Goal: Information Seeking & Learning: Learn about a topic

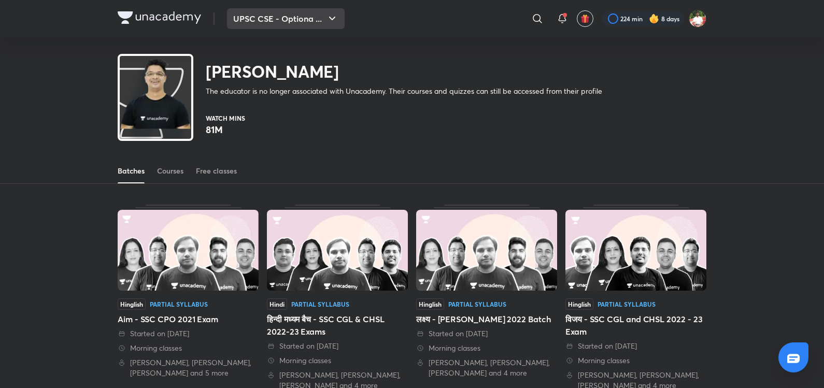
click at [243, 23] on button "UPSC CSE - Optiona ..." at bounding box center [286, 18] width 118 height 21
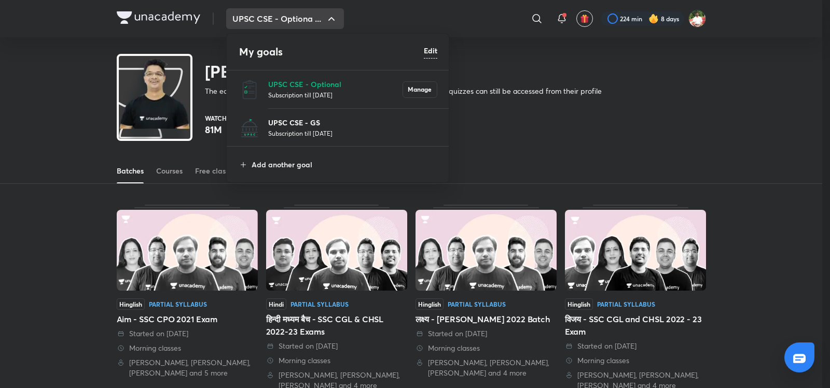
click at [303, 127] on p "UPSC CSE - GS" at bounding box center [352, 122] width 169 height 11
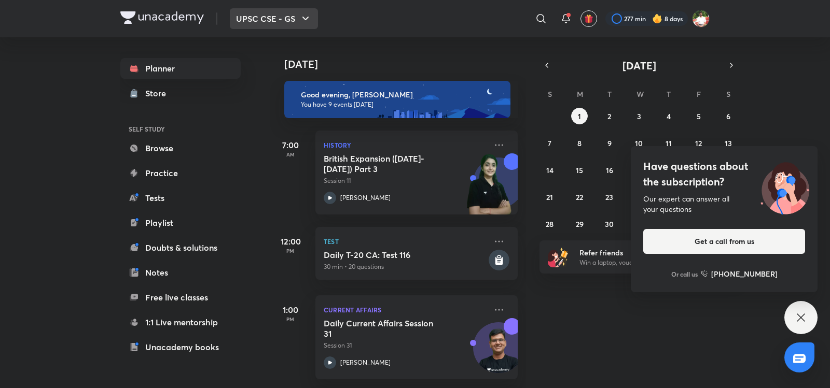
click at [278, 18] on button "UPSC CSE - GS" at bounding box center [274, 18] width 88 height 21
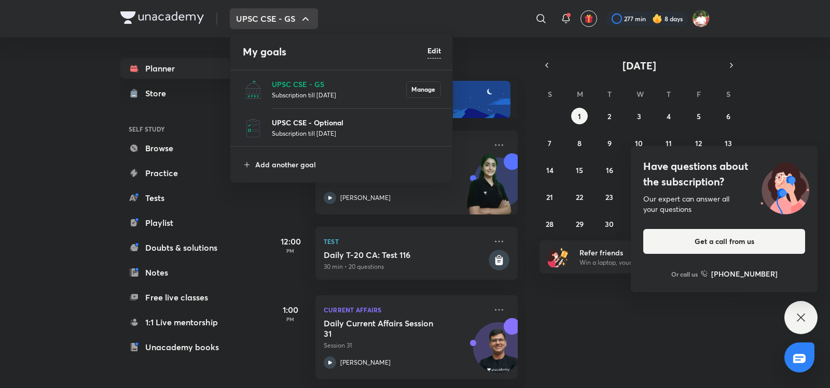
click at [300, 128] on p "UPSC CSE - Optional" at bounding box center [356, 122] width 169 height 11
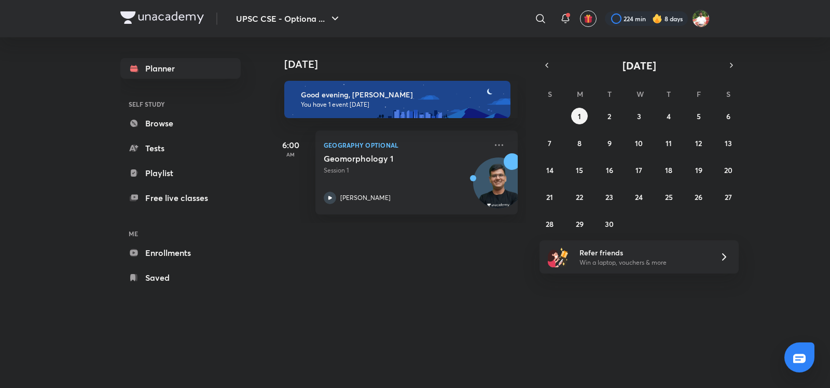
click at [542, 19] on icon at bounding box center [540, 18] width 12 height 12
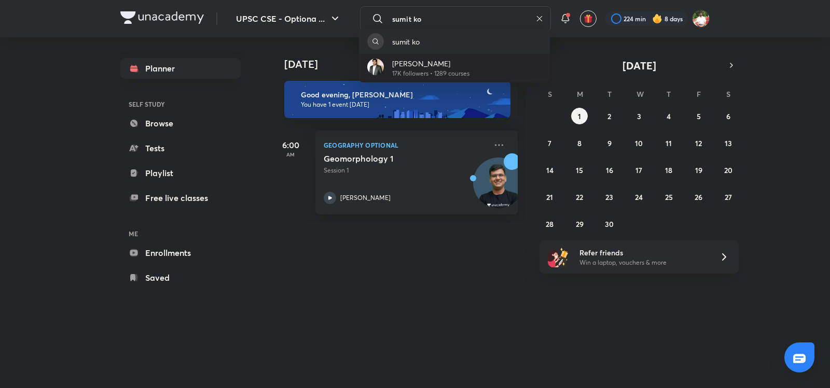
type input "sumit ko"
click at [418, 75] on p "17K followers • 1289 courses" at bounding box center [430, 73] width 77 height 9
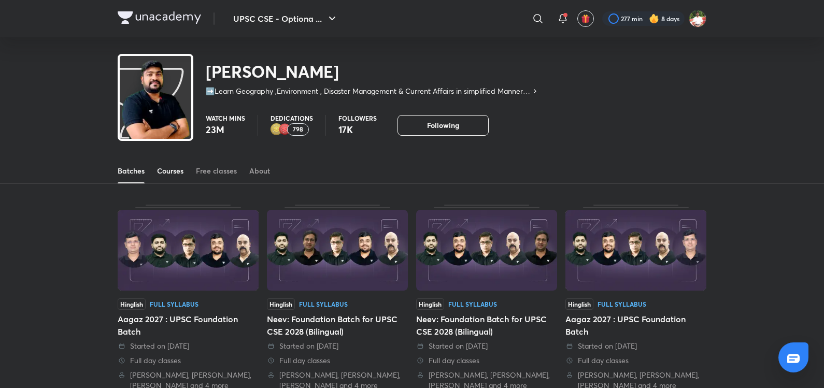
click at [177, 178] on link "Courses" at bounding box center [170, 171] width 26 height 25
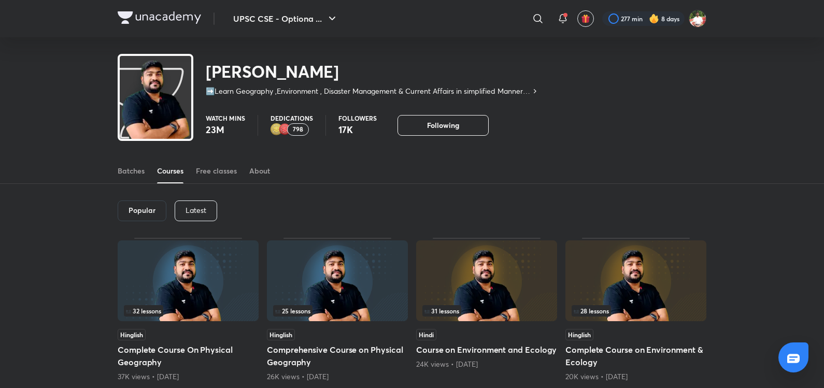
click at [191, 207] on p "Latest" at bounding box center [196, 210] width 21 height 8
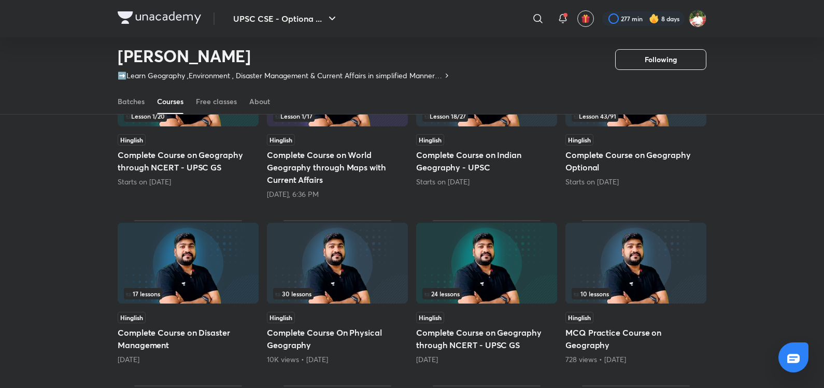
scroll to position [43, 0]
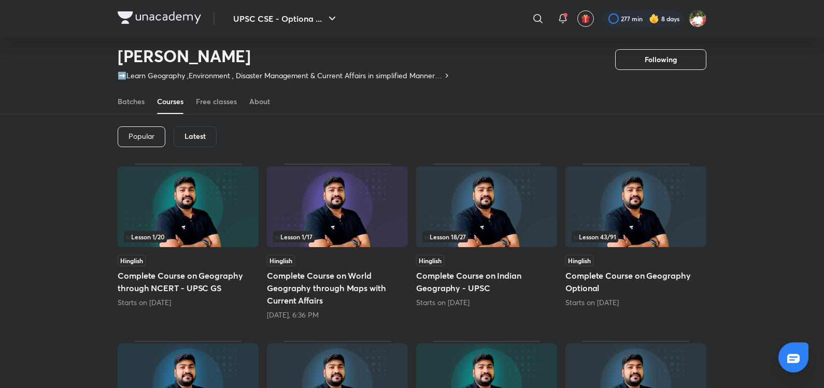
click at [632, 213] on img at bounding box center [636, 206] width 141 height 81
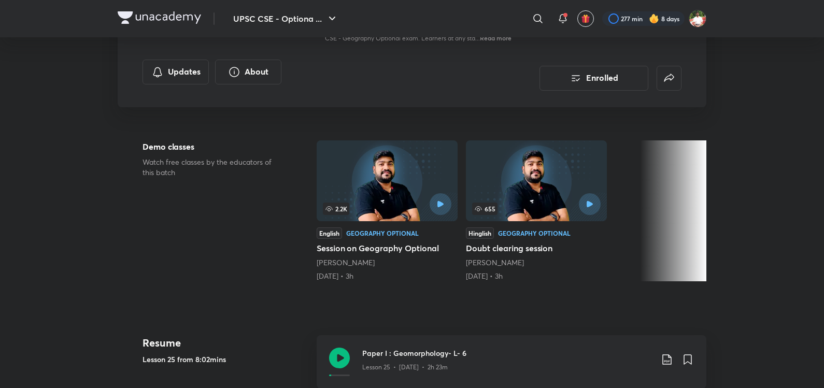
scroll to position [242, 0]
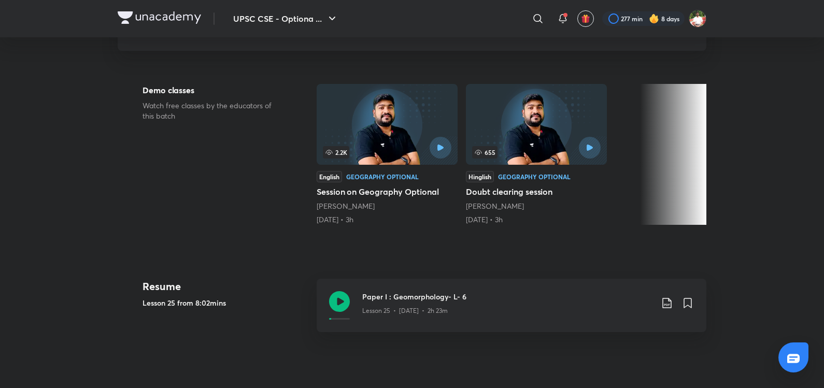
scroll to position [43, 0]
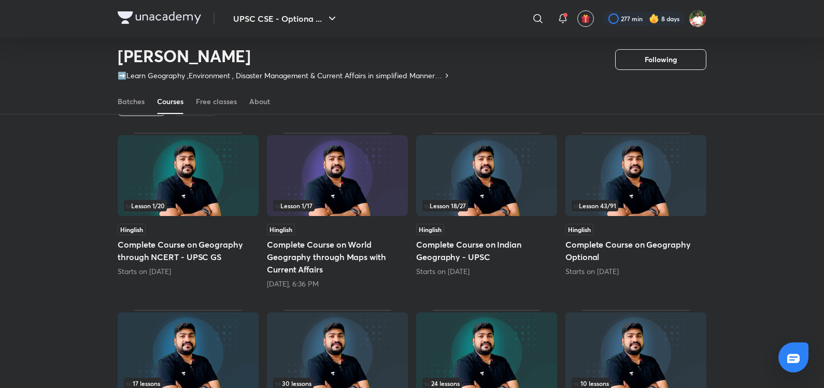
scroll to position [43, 0]
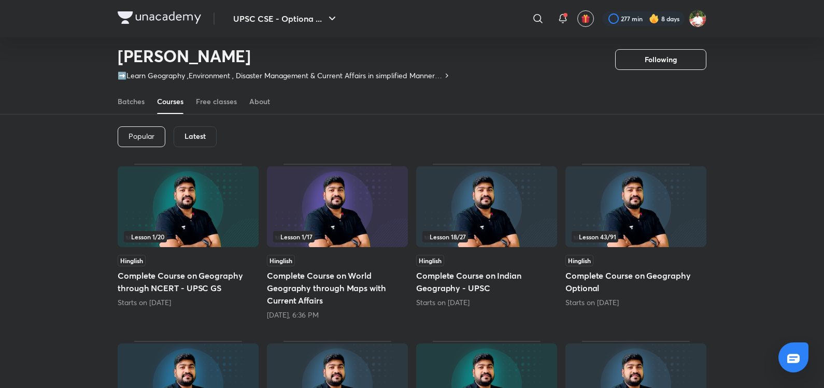
click at [599, 193] on img at bounding box center [636, 206] width 141 height 81
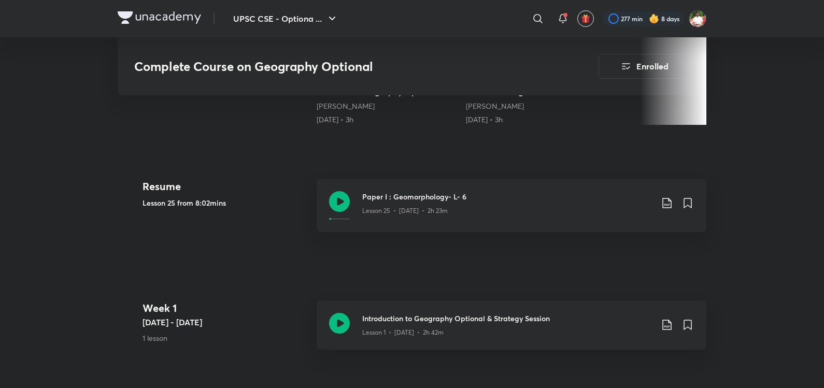
scroll to position [363, 0]
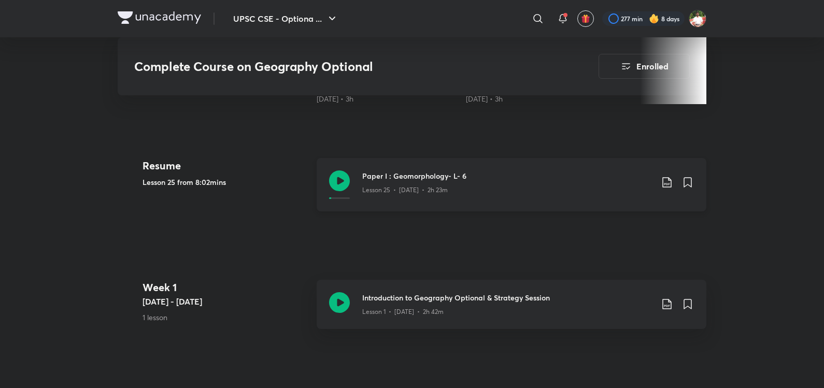
click at [341, 177] on icon at bounding box center [339, 181] width 21 height 21
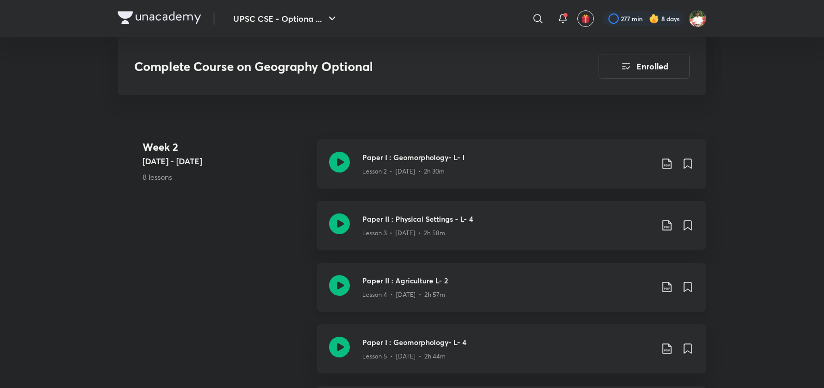
scroll to position [605, 0]
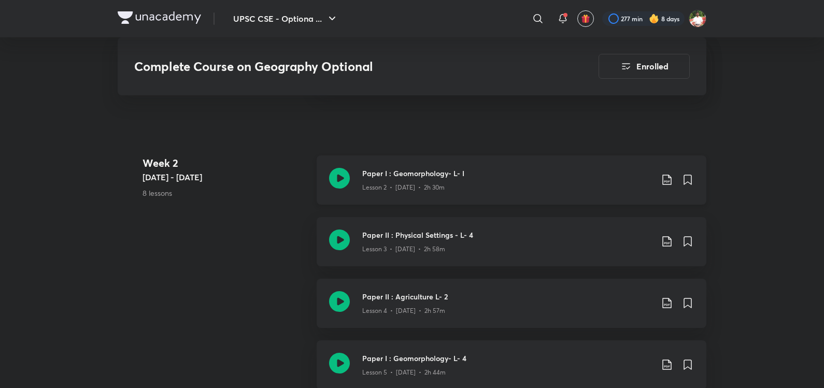
click at [340, 178] on icon at bounding box center [339, 178] width 21 height 21
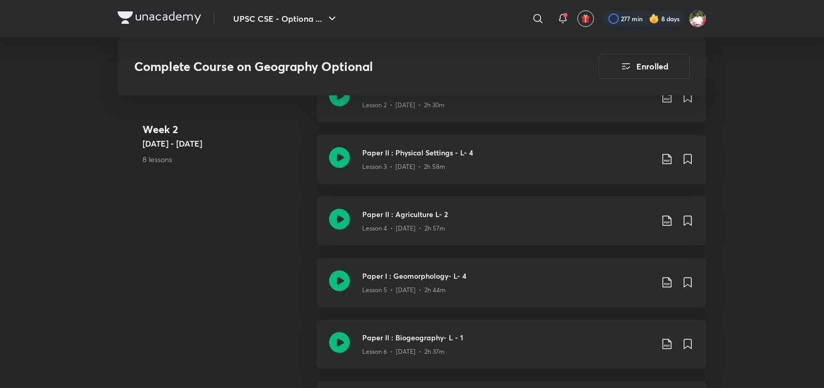
scroll to position [726, 0]
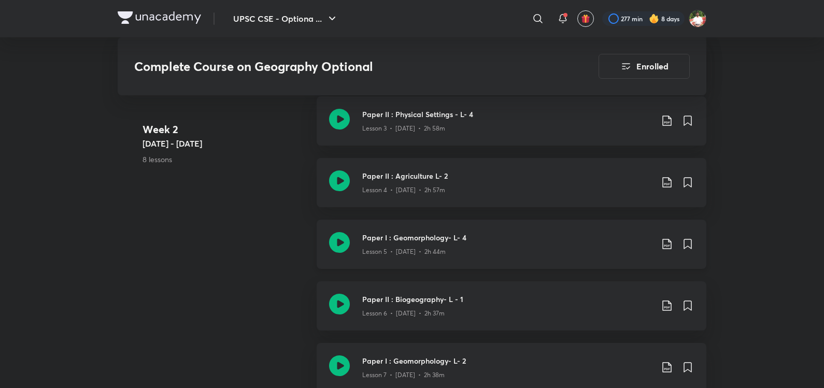
click at [338, 244] on icon at bounding box center [339, 242] width 21 height 21
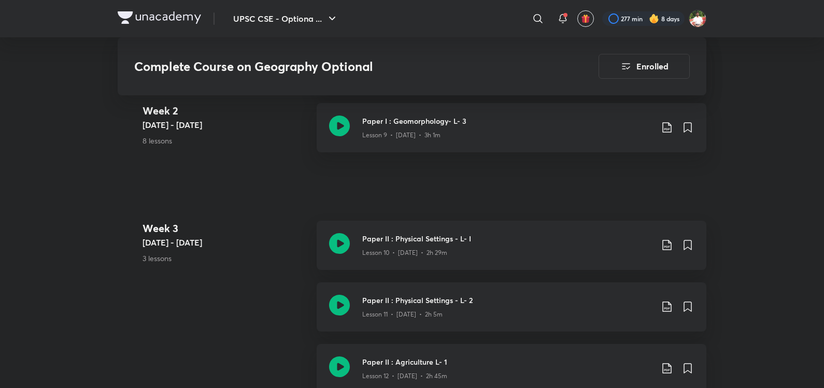
scroll to position [1210, 0]
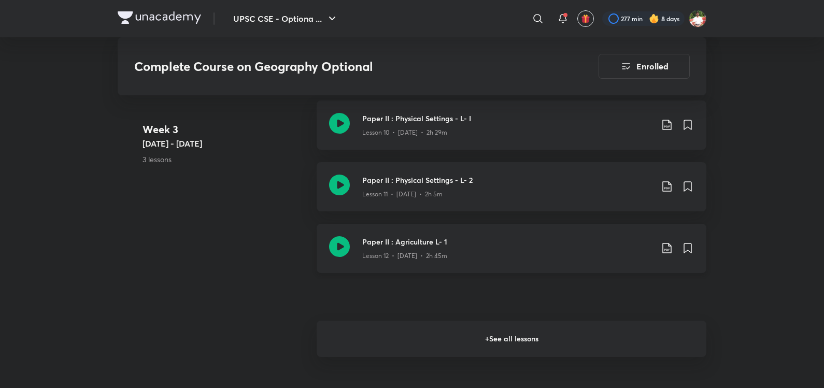
click at [345, 240] on icon at bounding box center [339, 246] width 21 height 21
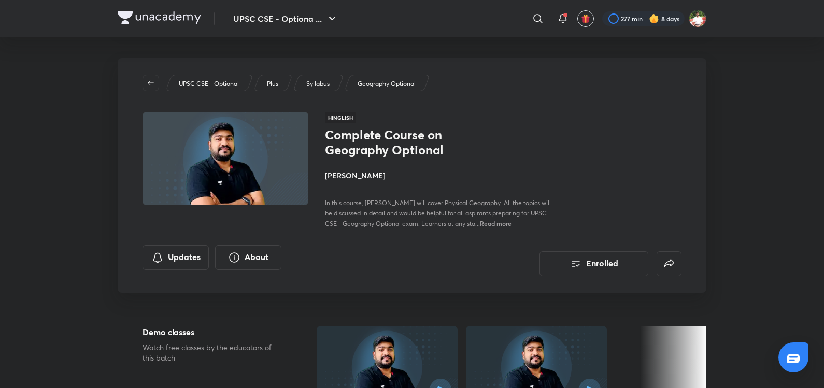
scroll to position [43, 0]
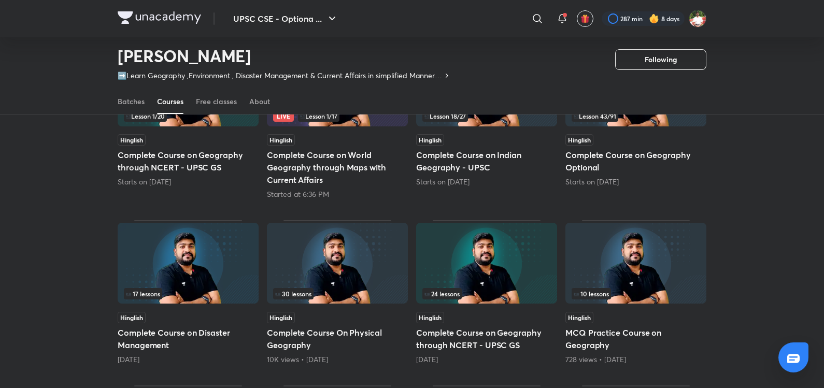
scroll to position [43, 0]
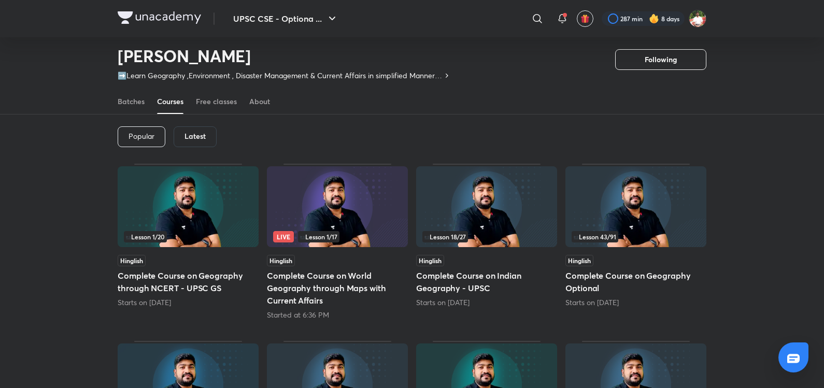
click at [613, 211] on img at bounding box center [636, 206] width 141 height 81
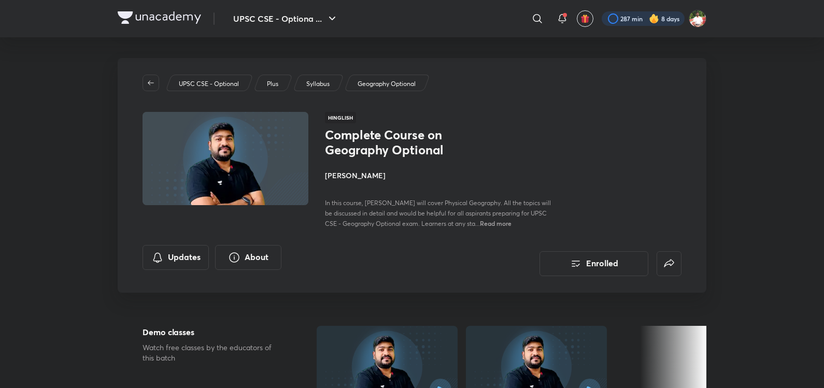
click at [681, 20] on div at bounding box center [643, 18] width 83 height 15
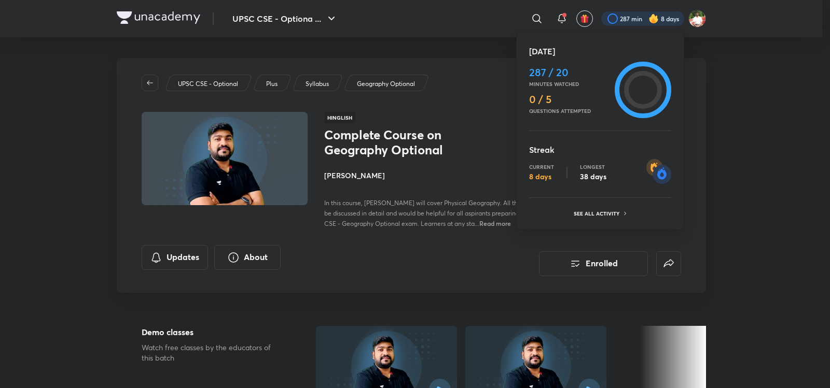
click at [542, 101] on h4 "0 / 5" at bounding box center [569, 99] width 81 height 12
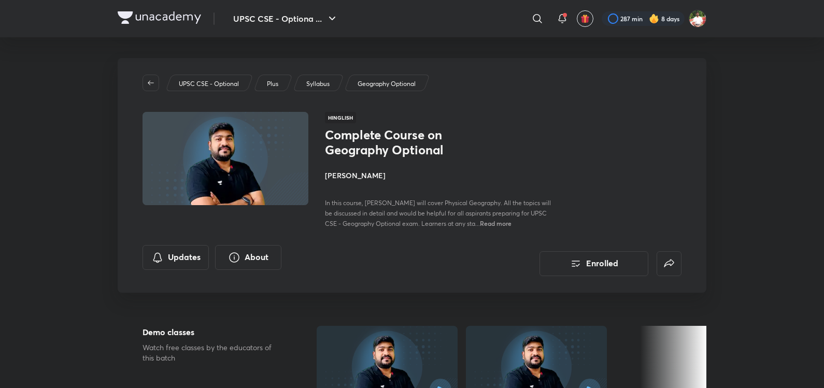
click at [667, 97] on div "UPSC CSE - Optional Plus Syllabus Geography Optional Hinglish Complete Course o…" at bounding box center [412, 175] width 589 height 235
click at [640, 19] on div at bounding box center [643, 18] width 83 height 15
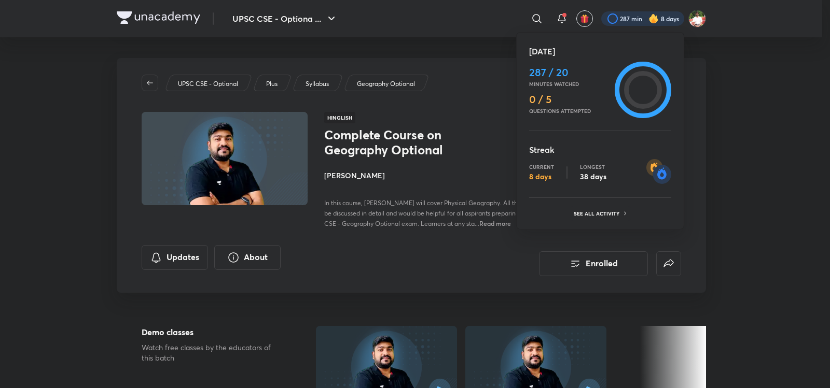
click at [557, 113] on p "Questions attempted" at bounding box center [569, 111] width 81 height 6
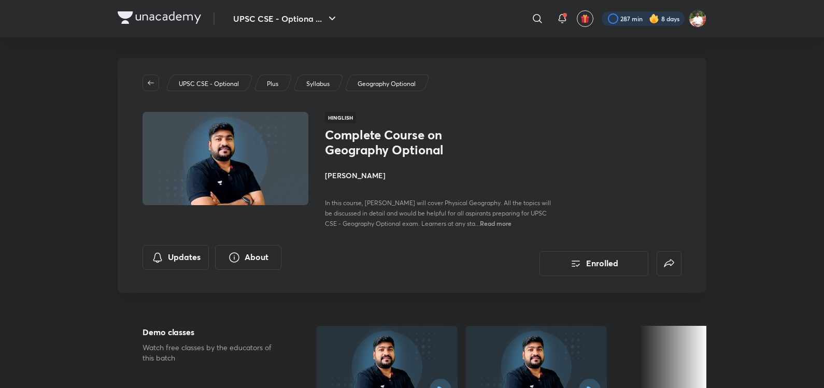
click at [616, 18] on div at bounding box center [643, 18] width 83 height 15
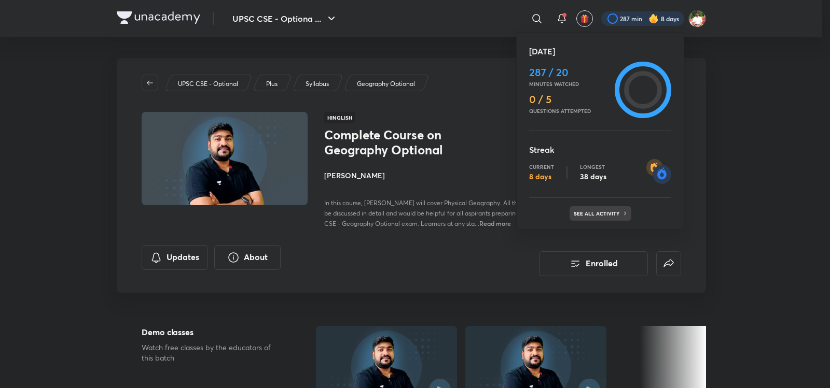
click at [604, 214] on p "See all activity" at bounding box center [597, 214] width 48 height 6
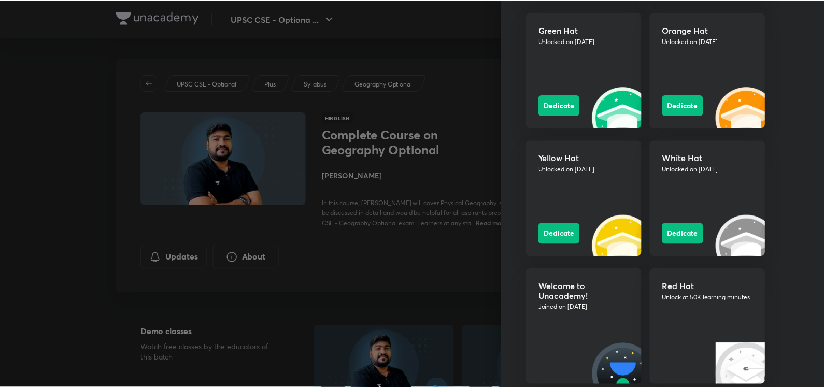
scroll to position [1227, 0]
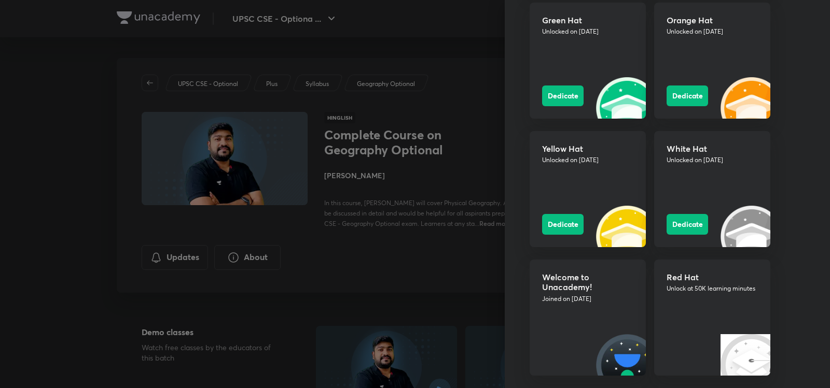
click at [454, 162] on div at bounding box center [415, 194] width 830 height 388
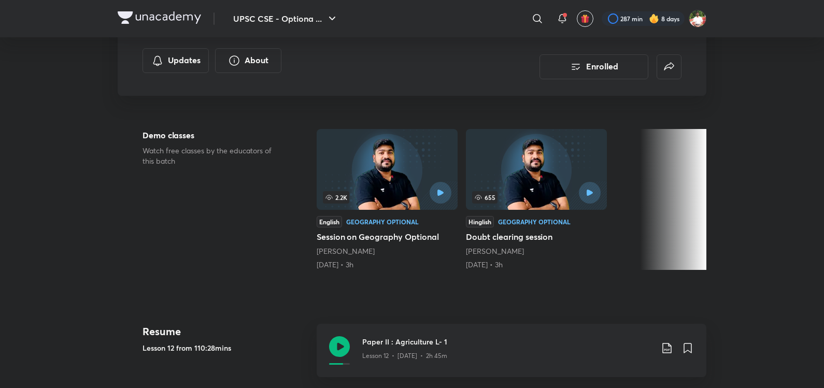
scroll to position [363, 0]
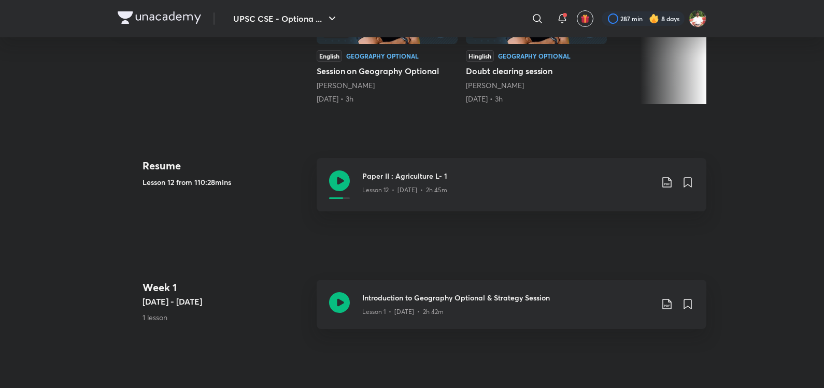
scroll to position [43, 0]
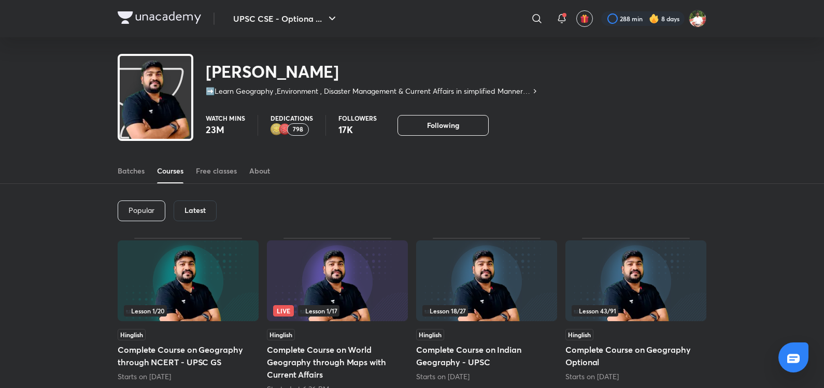
click at [171, 18] on img at bounding box center [159, 17] width 83 height 12
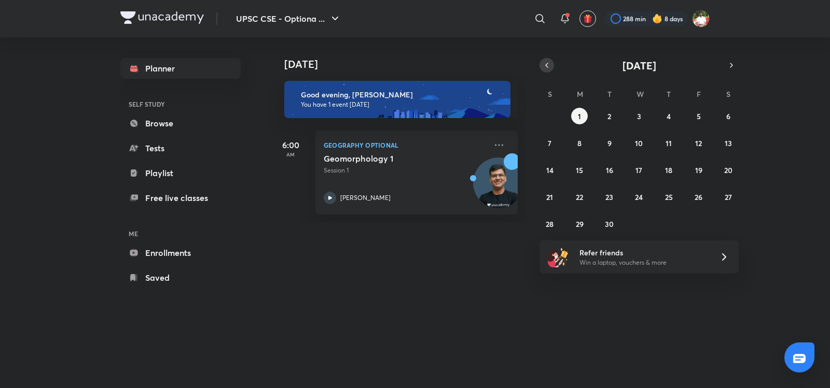
click at [548, 71] on button "button" at bounding box center [546, 65] width 15 height 15
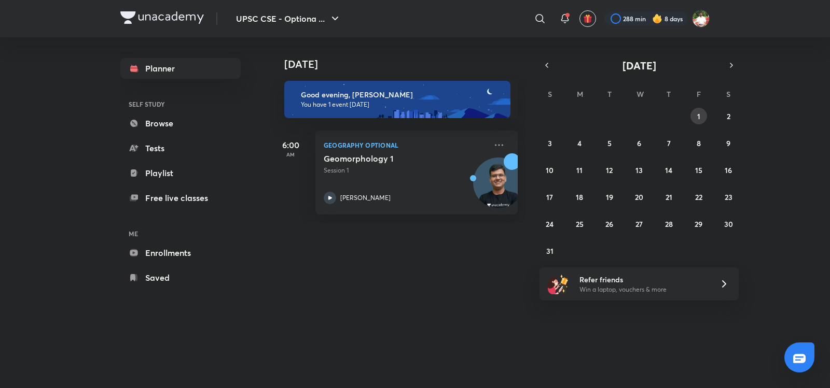
click at [699, 119] on abbr "1" at bounding box center [698, 116] width 3 height 10
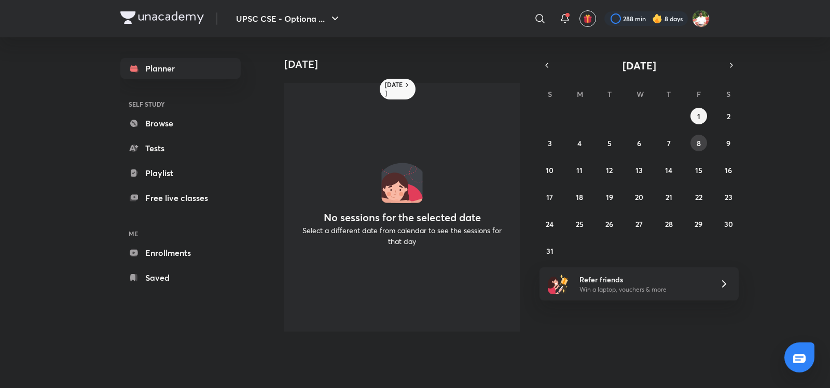
click at [700, 140] on button "8" at bounding box center [698, 143] width 17 height 17
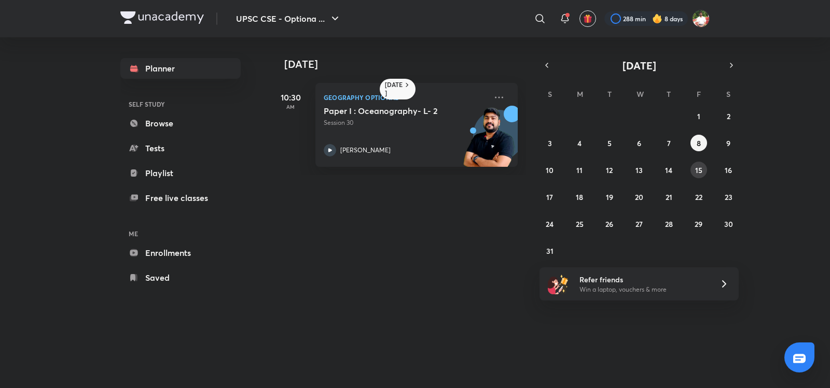
click at [694, 172] on button "15" at bounding box center [698, 170] width 17 height 17
click at [699, 217] on button "29" at bounding box center [698, 224] width 17 height 17
click at [731, 67] on icon "button" at bounding box center [731, 65] width 8 height 9
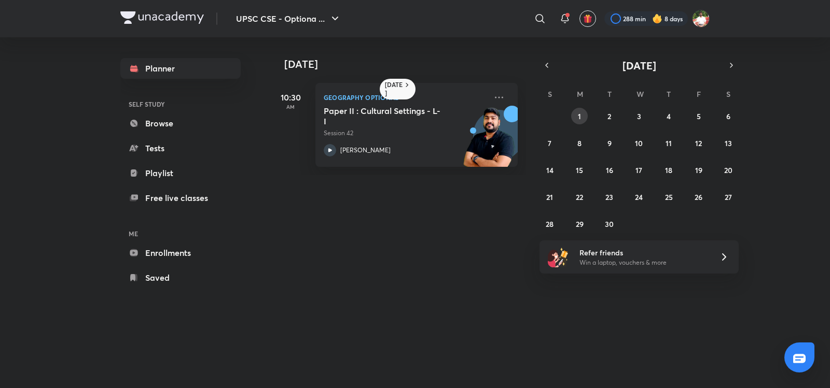
click at [583, 114] on button "1" at bounding box center [579, 116] width 17 height 17
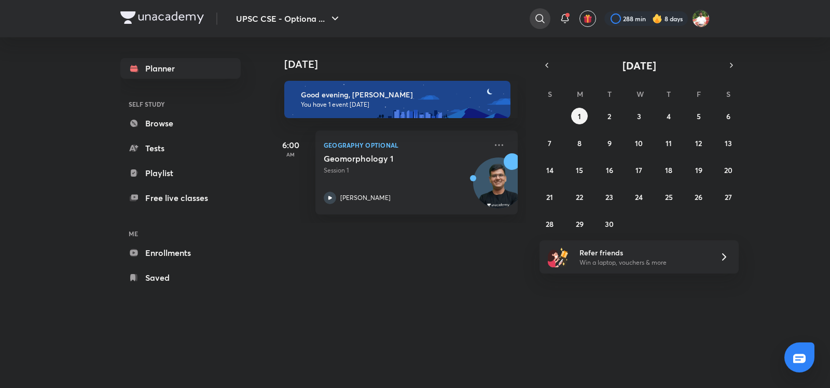
click at [539, 11] on div at bounding box center [539, 18] width 21 height 21
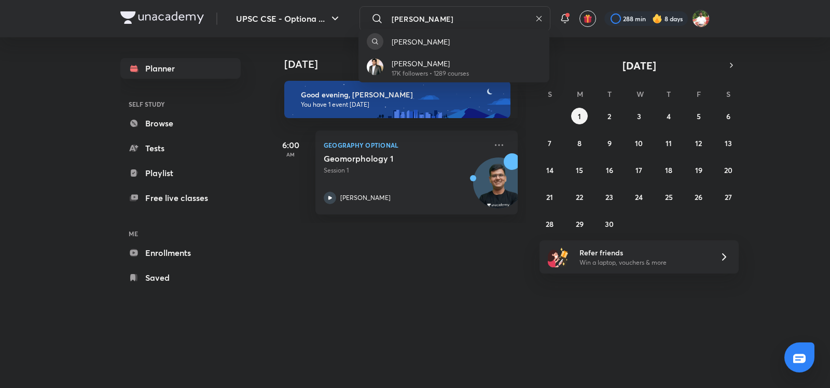
type input "sumit konde"
click at [465, 63] on p "[PERSON_NAME]" at bounding box center [429, 63] width 77 height 11
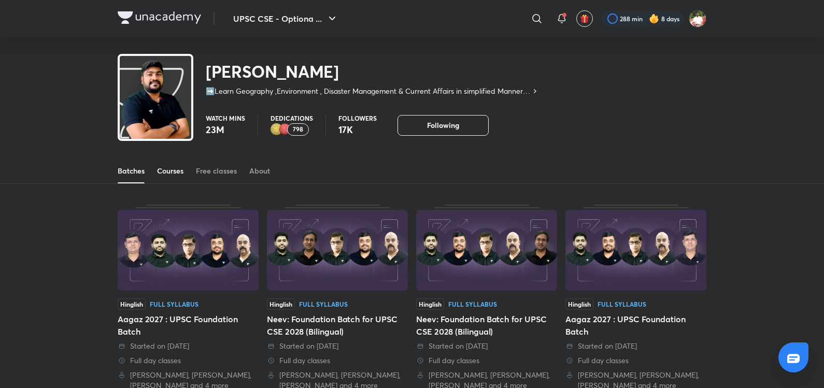
click at [158, 173] on div "Courses" at bounding box center [170, 171] width 26 height 10
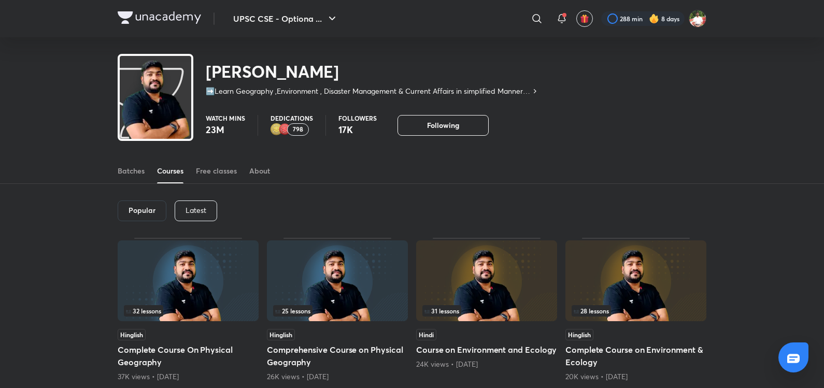
click at [202, 219] on div "Latest" at bounding box center [196, 211] width 43 height 21
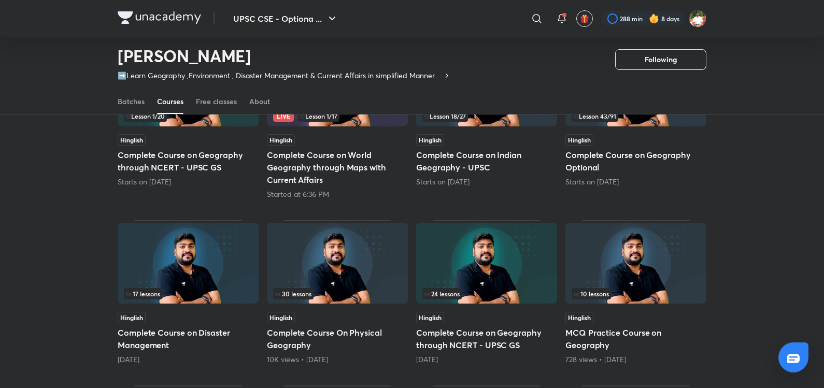
scroll to position [43, 0]
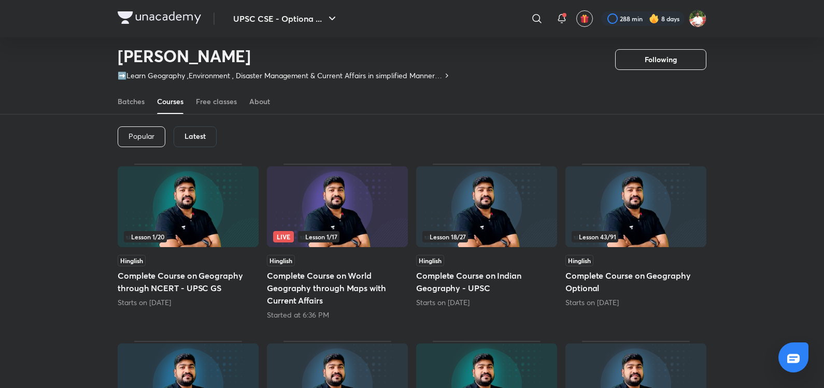
click at [692, 226] on img at bounding box center [636, 206] width 141 height 81
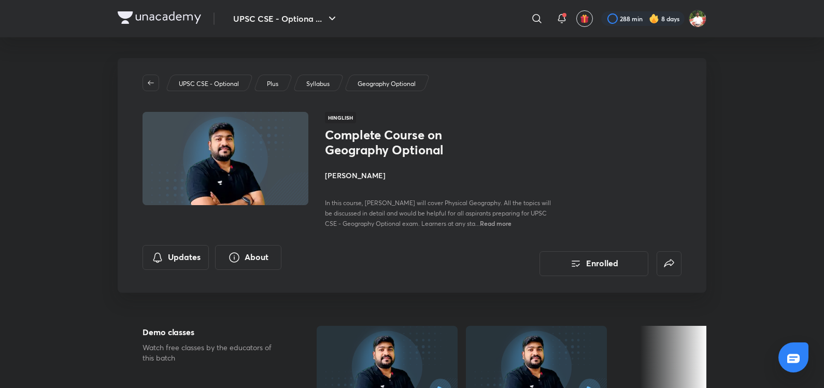
scroll to position [43, 0]
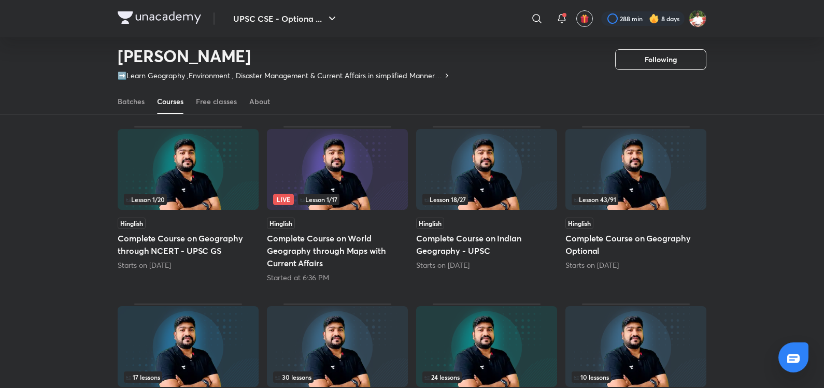
scroll to position [43, 0]
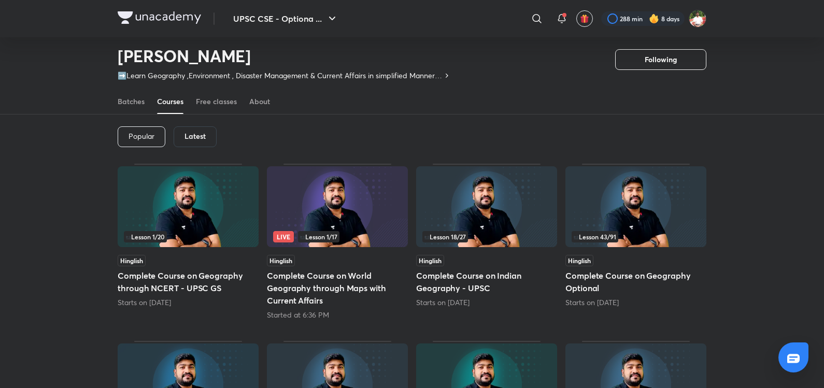
click at [656, 279] on h5 "Complete Course on Geography Optional" at bounding box center [636, 282] width 141 height 25
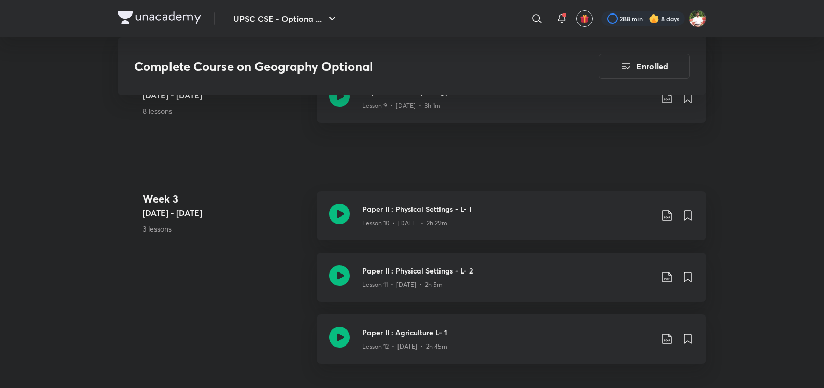
scroll to position [1240, 0]
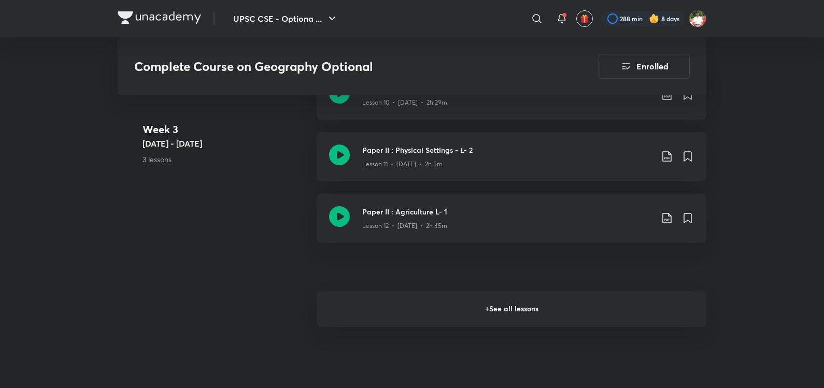
click at [458, 312] on h6 "+ See all lessons" at bounding box center [512, 309] width 390 height 36
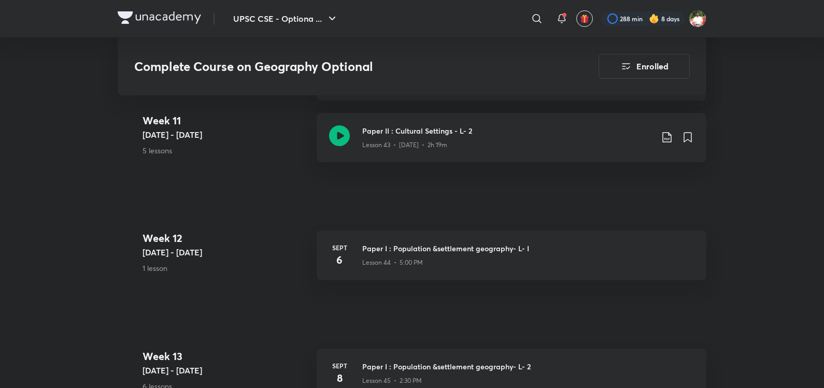
scroll to position [3659, 0]
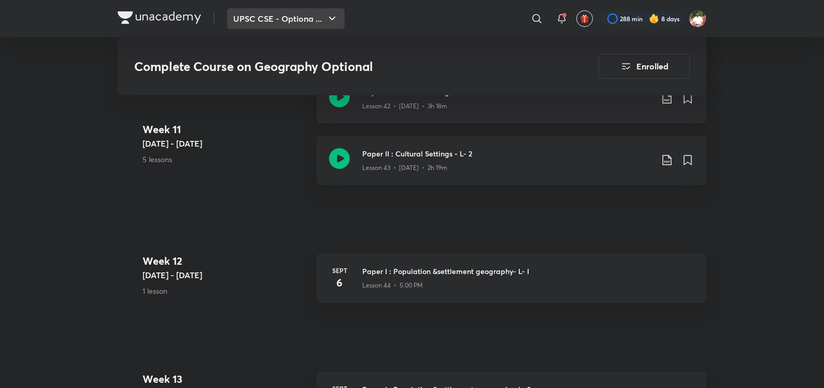
click at [254, 16] on button "UPSC CSE - Optiona ..." at bounding box center [286, 18] width 118 height 21
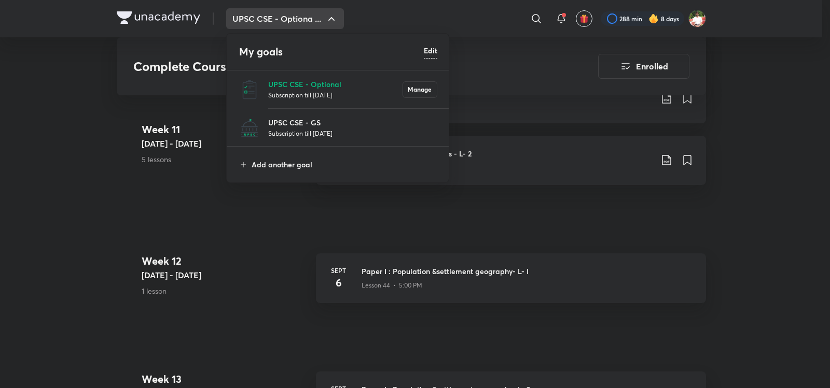
click at [334, 217] on div at bounding box center [415, 194] width 830 height 388
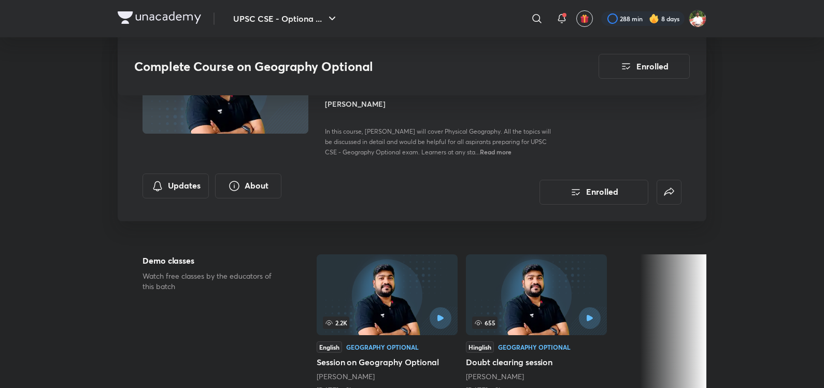
scroll to position [0, 0]
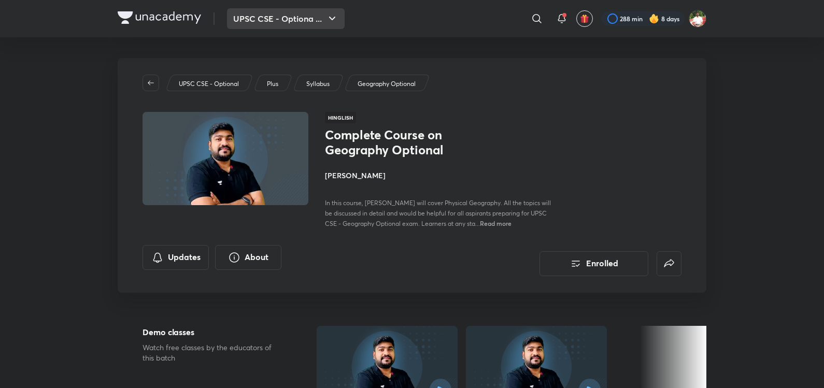
click at [277, 23] on button "UPSC CSE - Optiona ..." at bounding box center [286, 18] width 118 height 21
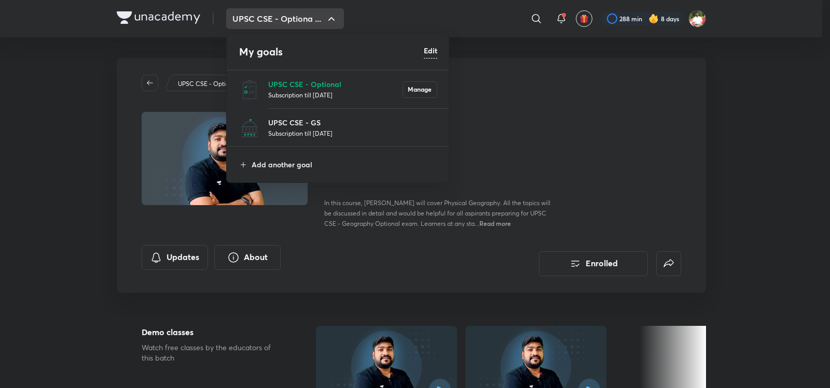
click at [514, 142] on div at bounding box center [415, 194] width 830 height 388
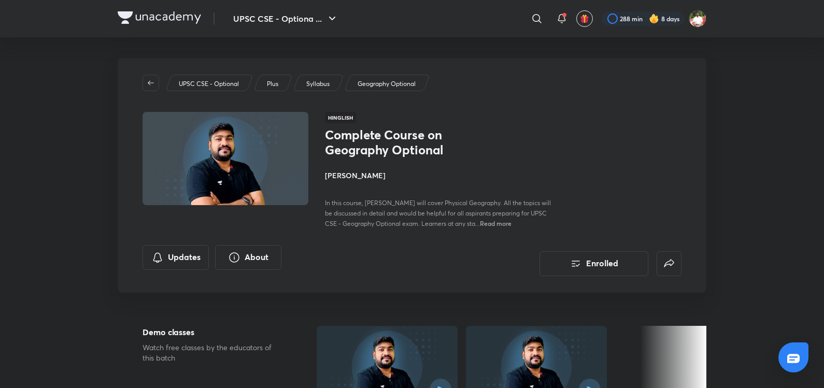
scroll to position [43, 0]
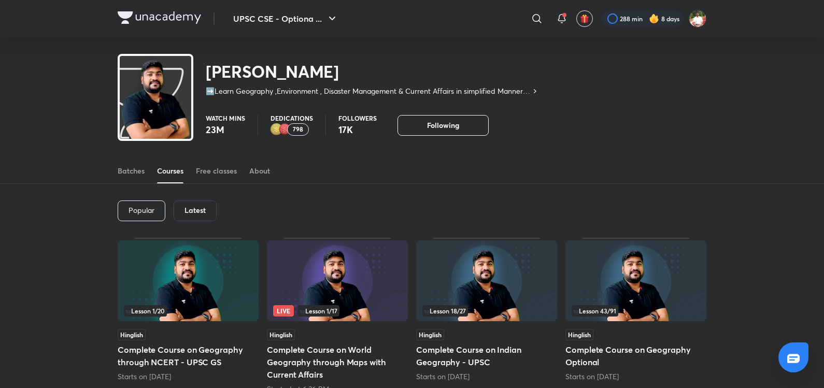
click at [261, 26] on button "UPSC CSE - Optiona ..." at bounding box center [286, 18] width 118 height 21
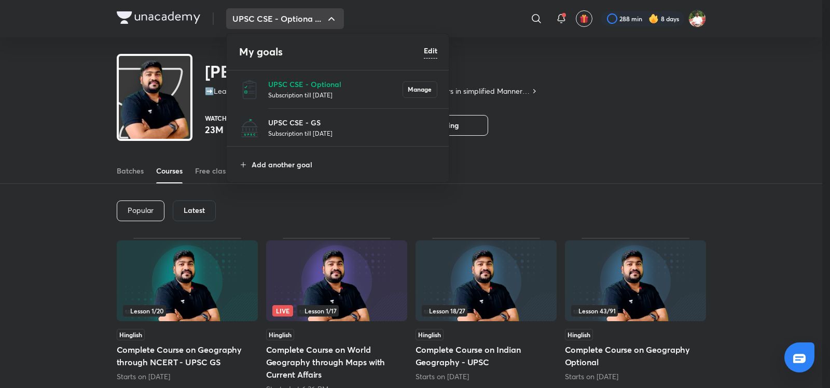
click at [167, 20] on div at bounding box center [415, 194] width 830 height 388
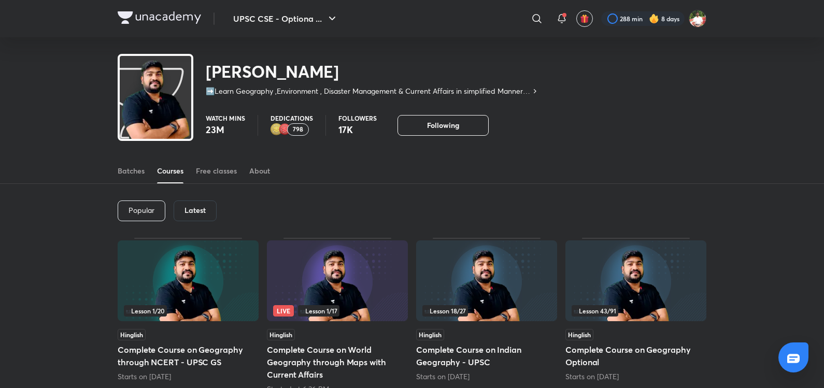
click at [167, 20] on img at bounding box center [159, 17] width 83 height 12
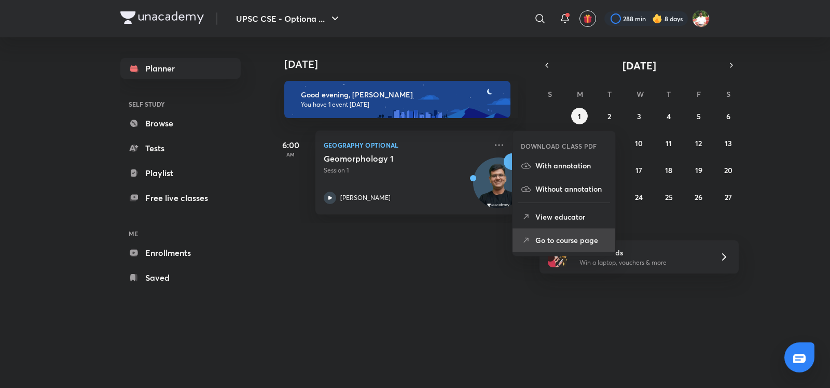
click at [553, 245] on p "Go to course page" at bounding box center [571, 240] width 72 height 11
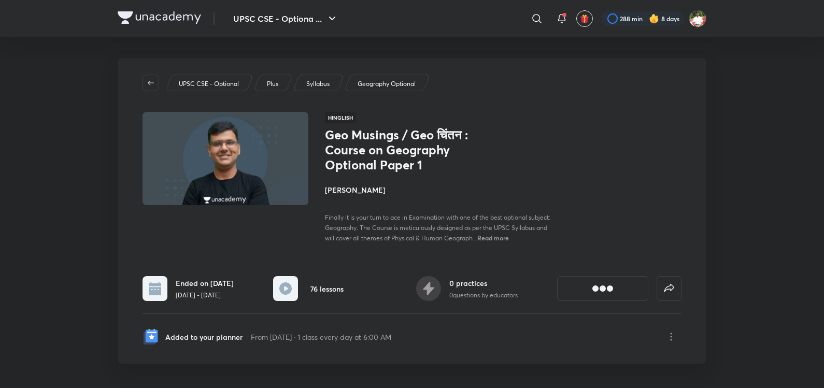
scroll to position [121, 0]
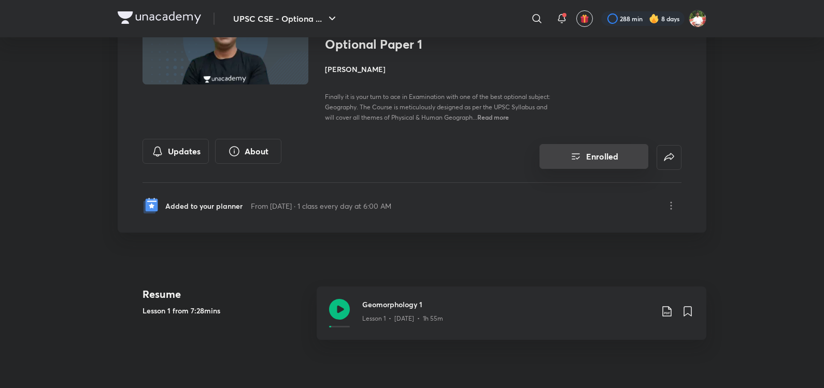
click at [616, 161] on button "Enrolled" at bounding box center [594, 156] width 109 height 25
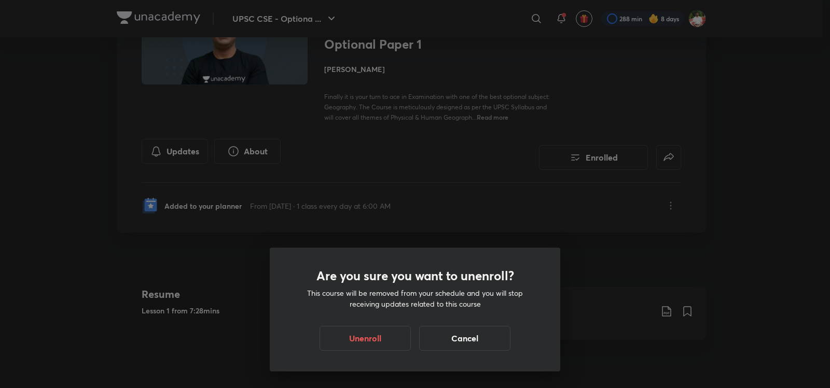
click at [363, 356] on div "Are you sure you want to unenroll? This course will be removed from your schedu…" at bounding box center [415, 310] width 290 height 124
click at [363, 346] on button "Unenroll" at bounding box center [364, 337] width 91 height 25
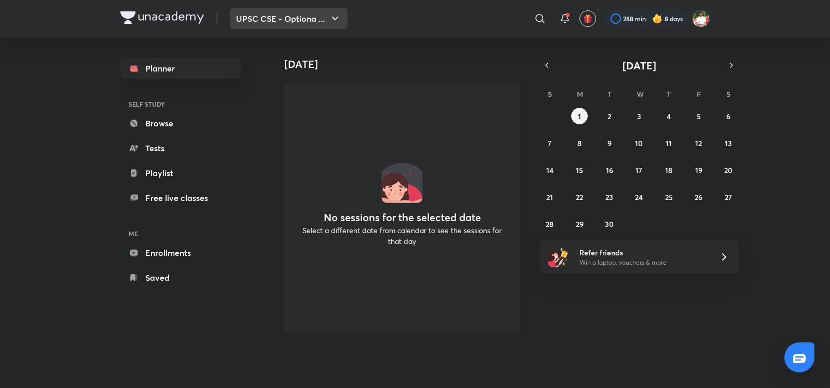
click at [322, 9] on button "UPSC CSE - Optiona ..." at bounding box center [289, 18] width 118 height 21
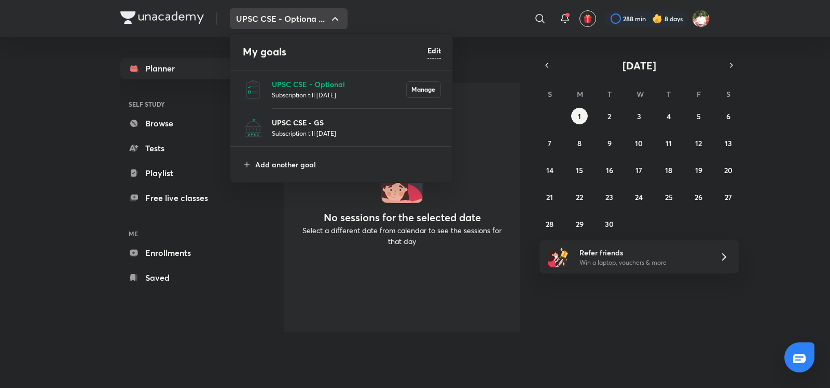
click at [292, 123] on p "UPSC CSE - GS" at bounding box center [356, 122] width 169 height 11
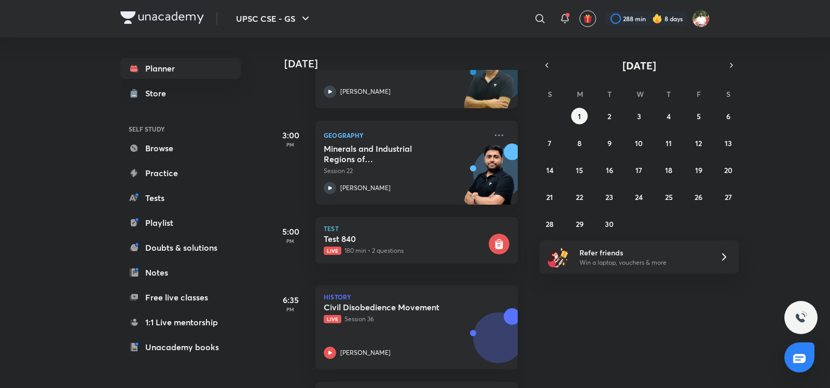
scroll to position [347, 0]
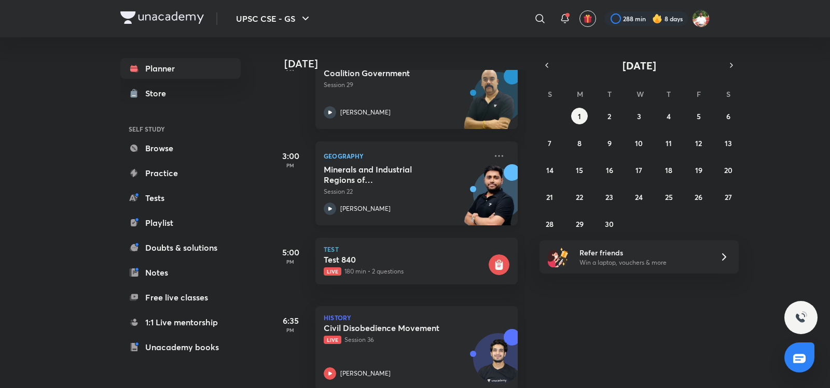
click at [398, 183] on h5 "Minerals and Industrial Regions of [GEOGRAPHIC_DATA] - II" at bounding box center [388, 174] width 129 height 21
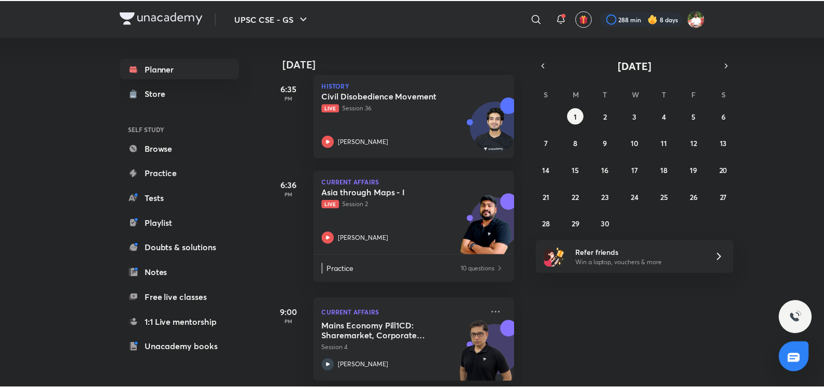
scroll to position [589, 0]
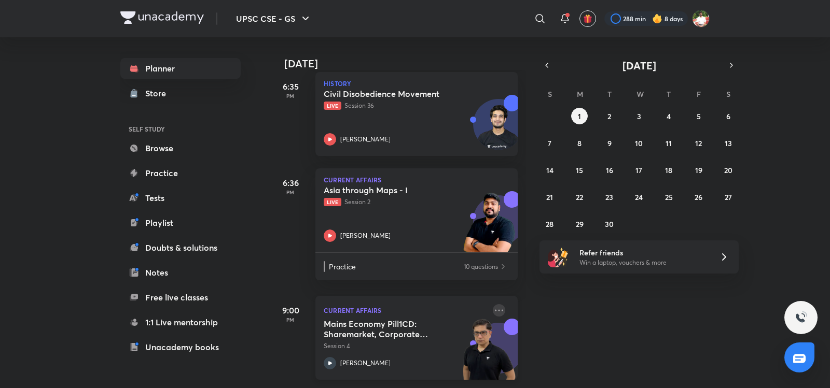
click at [494, 305] on icon at bounding box center [499, 310] width 12 height 12
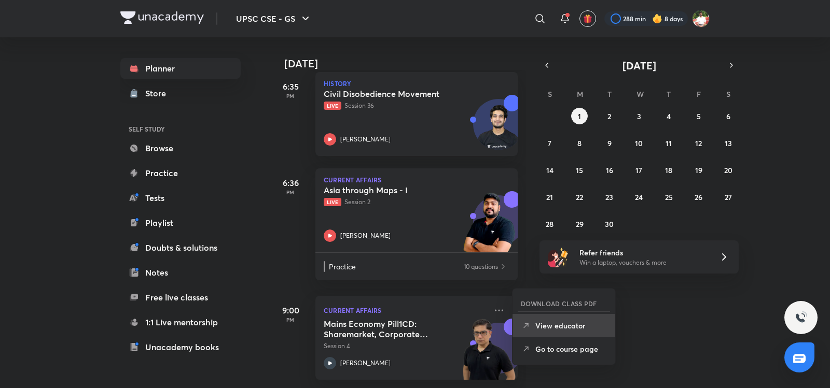
click at [561, 334] on li "View educator" at bounding box center [563, 325] width 103 height 23
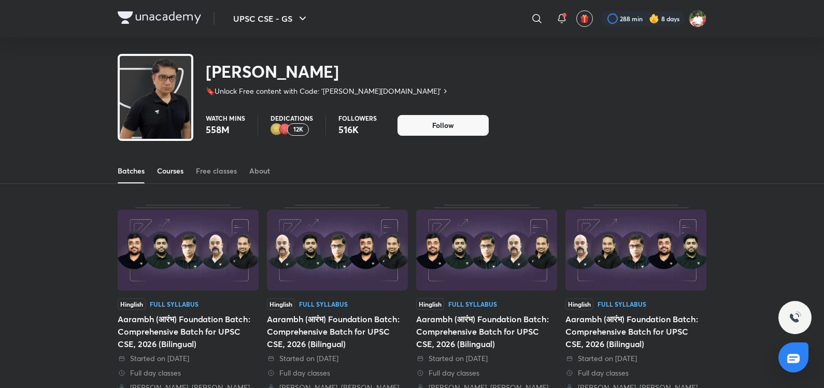
click at [177, 162] on link "Courses" at bounding box center [170, 171] width 26 height 25
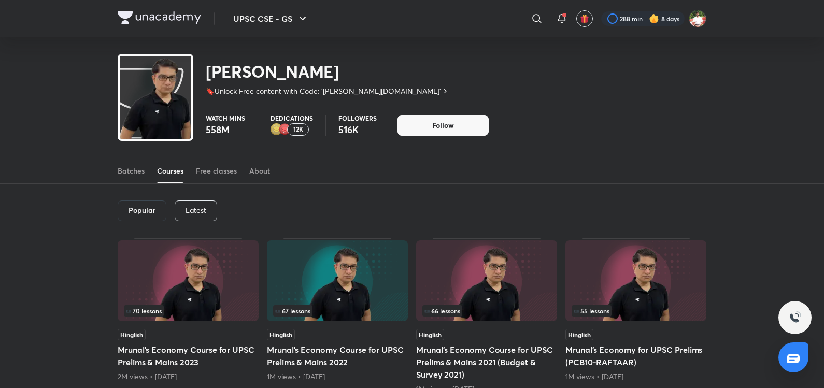
click at [188, 206] on p "Latest" at bounding box center [196, 210] width 21 height 8
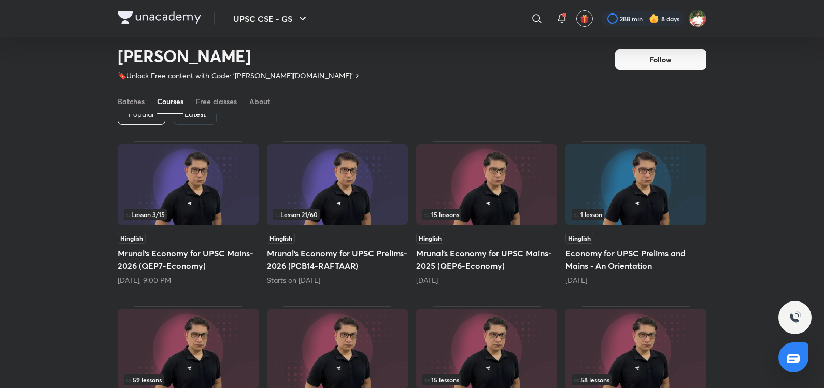
scroll to position [43, 0]
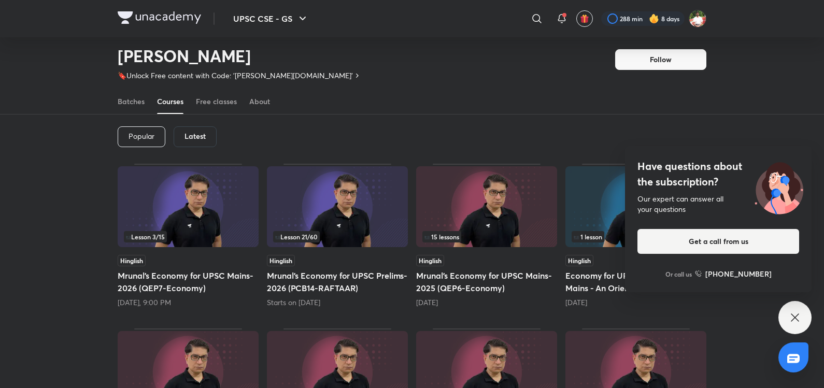
click at [184, 18] on img at bounding box center [159, 17] width 83 height 12
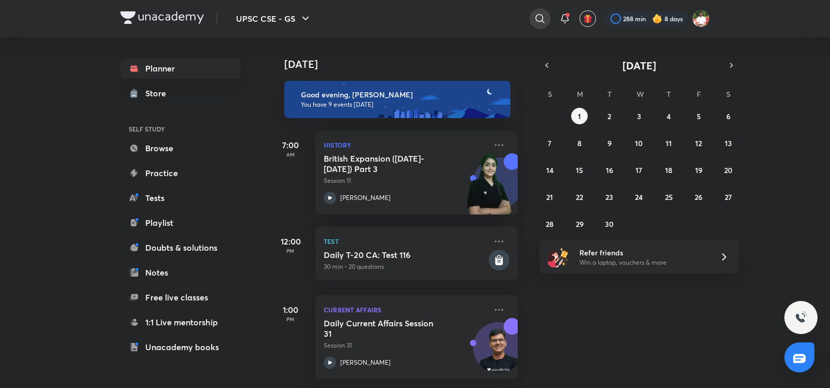
click at [542, 15] on icon at bounding box center [540, 18] width 12 height 12
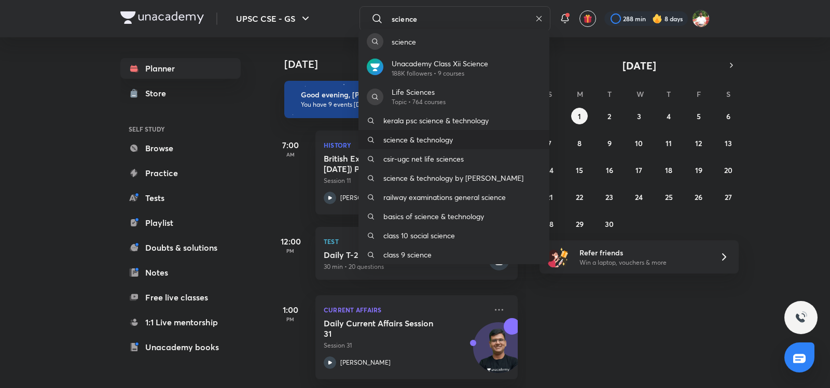
type input "science"
click at [453, 138] on p "science & technology" at bounding box center [417, 139] width 69 height 11
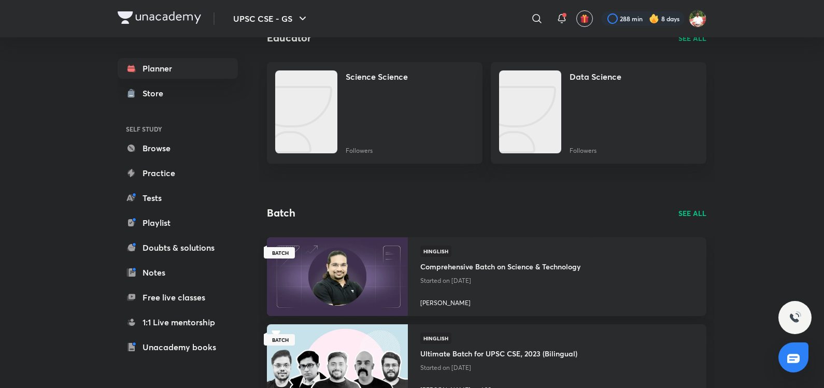
scroll to position [968, 0]
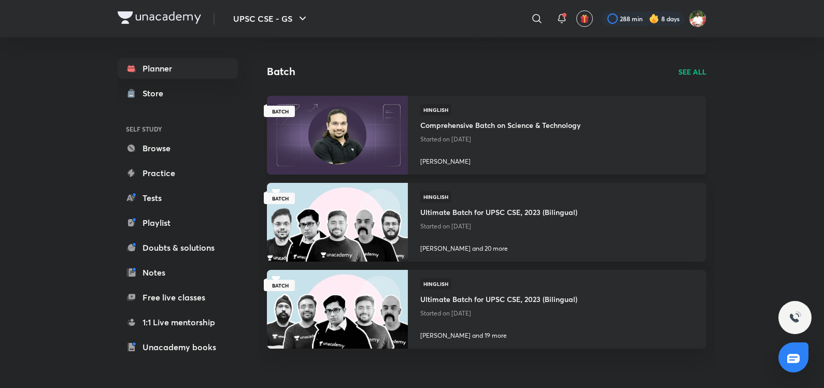
click at [493, 130] on h4 "Comprehensive Batch on Science & Technology" at bounding box center [500, 124] width 160 height 17
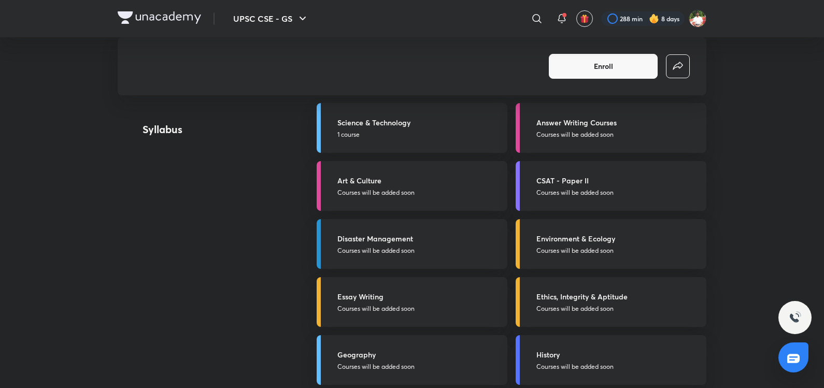
scroll to position [605, 0]
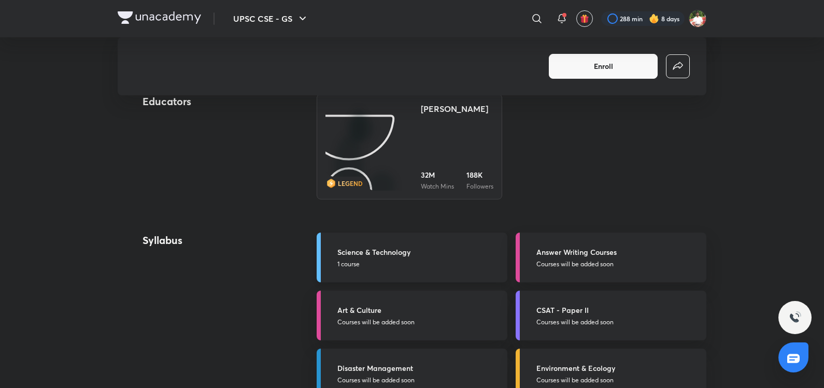
click at [378, 244] on link "Science & Technology 1 course" at bounding box center [412, 258] width 191 height 50
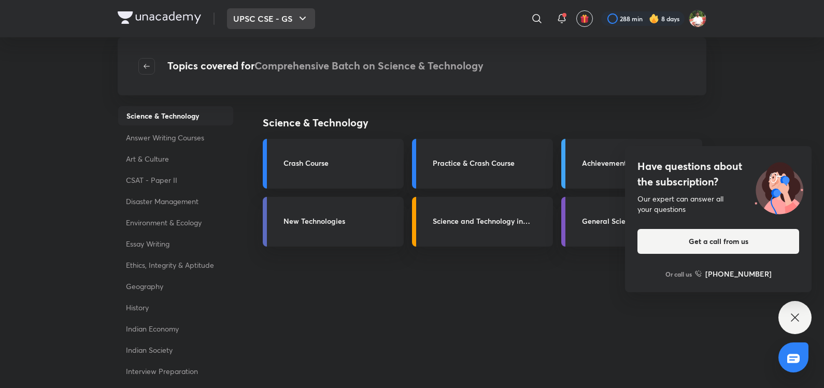
click at [293, 19] on button "UPSC CSE - GS" at bounding box center [271, 18] width 88 height 21
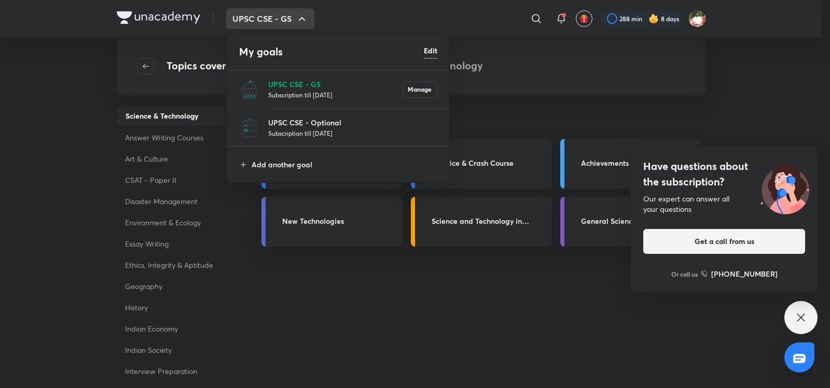
click at [279, 90] on p "Subscription till [DATE]" at bounding box center [335, 95] width 134 height 10
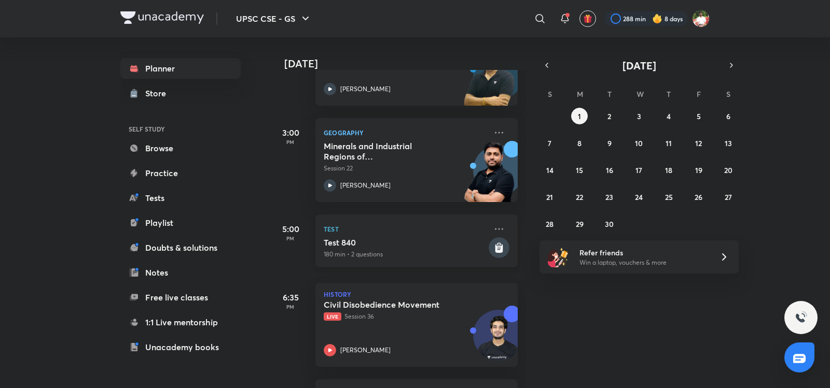
scroll to position [347, 0]
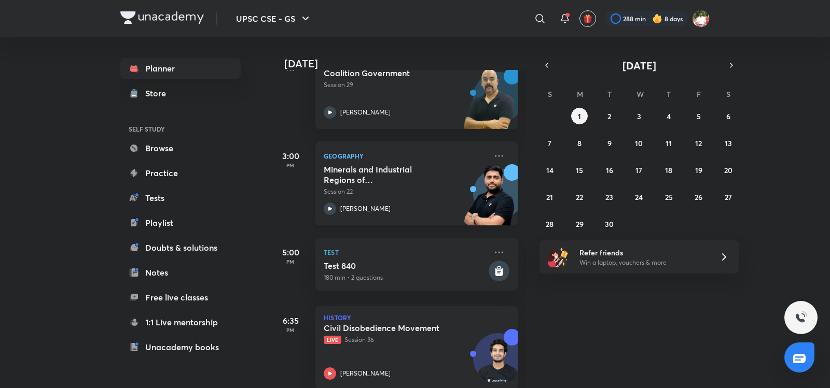
click at [384, 178] on h5 "Minerals and Industrial Regions of [GEOGRAPHIC_DATA] - II" at bounding box center [388, 174] width 129 height 21
